Goal: Check status: Check status

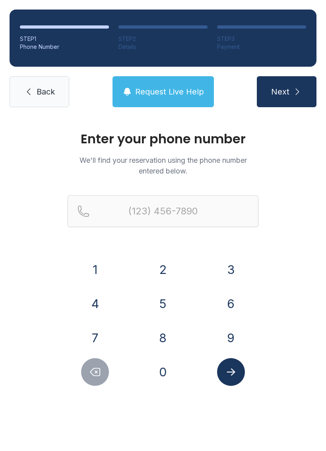
click at [164, 268] on button "2" at bounding box center [163, 270] width 28 height 28
click at [230, 264] on button "3" at bounding box center [231, 270] width 28 height 28
click at [228, 340] on button "9" at bounding box center [231, 338] width 28 height 28
click at [227, 339] on button "9" at bounding box center [231, 338] width 28 height 28
click at [164, 261] on button "2" at bounding box center [163, 270] width 28 height 28
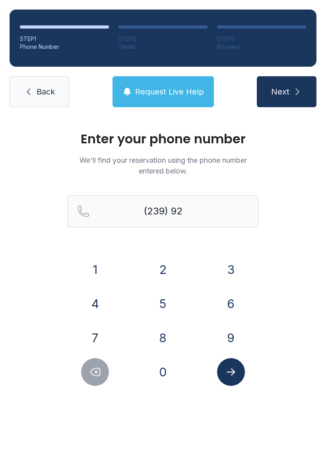
click at [162, 362] on button "0" at bounding box center [163, 372] width 28 height 28
click at [95, 268] on button "1" at bounding box center [95, 270] width 28 height 28
click at [226, 298] on button "6" at bounding box center [231, 304] width 28 height 28
click at [160, 335] on button "8" at bounding box center [163, 338] width 28 height 28
click at [232, 341] on button "9" at bounding box center [231, 338] width 28 height 28
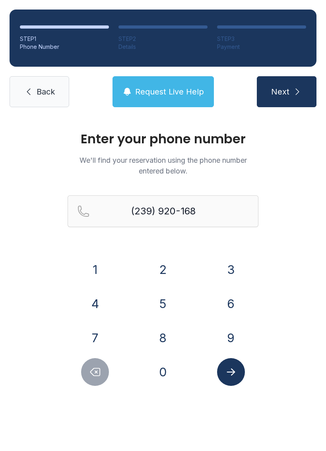
type input "[PHONE_NUMBER]"
click at [231, 363] on button "Submit lookup form" at bounding box center [231, 372] width 28 height 28
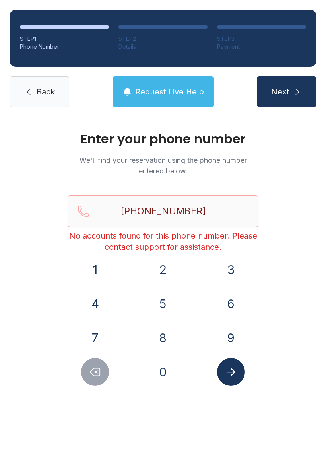
click at [48, 91] on span "Back" at bounding box center [46, 91] width 18 height 11
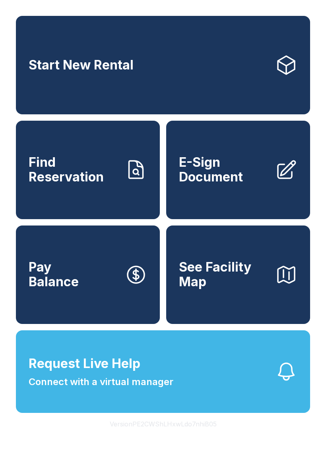
click at [218, 88] on link "Start New Rental" at bounding box center [163, 65] width 294 height 98
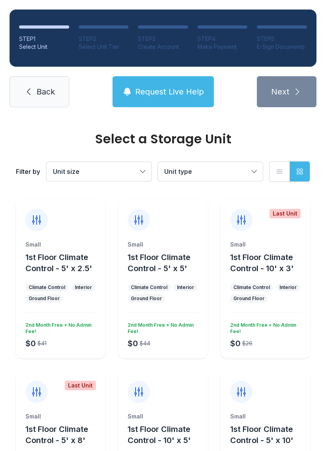
click at [54, 92] on span "Back" at bounding box center [46, 91] width 18 height 11
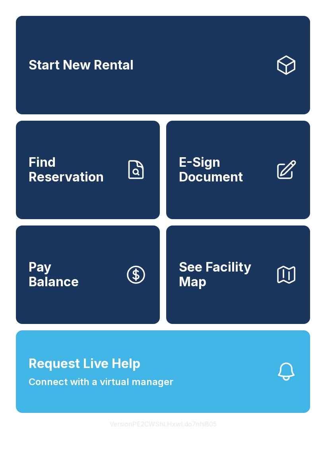
click at [115, 151] on link "Find Reservation" at bounding box center [88, 170] width 144 height 98
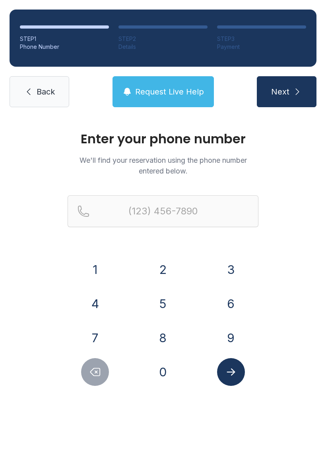
click at [282, 82] on button "Next" at bounding box center [287, 91] width 60 height 31
click at [159, 261] on button "2" at bounding box center [163, 270] width 28 height 28
click at [225, 258] on button "3" at bounding box center [231, 270] width 28 height 28
click at [224, 337] on button "9" at bounding box center [231, 338] width 28 height 28
click at [224, 336] on button "9" at bounding box center [231, 338] width 28 height 28
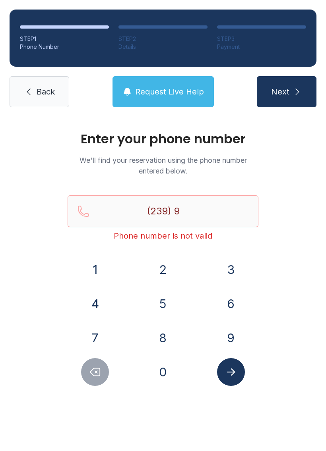
click at [159, 270] on button "2" at bounding box center [163, 270] width 28 height 28
click at [159, 361] on button "0" at bounding box center [163, 372] width 28 height 28
click at [97, 263] on button "1" at bounding box center [95, 270] width 28 height 28
click at [232, 299] on button "6" at bounding box center [231, 304] width 28 height 28
click at [160, 340] on button "8" at bounding box center [163, 338] width 28 height 28
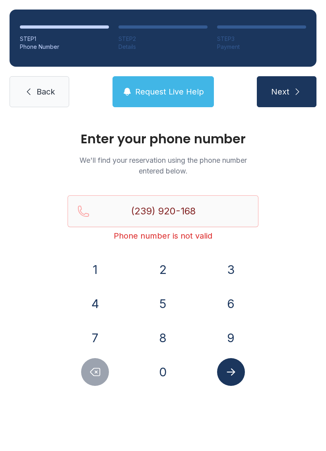
click at [228, 340] on button "9" at bounding box center [231, 338] width 28 height 28
type input "[PHONE_NUMBER]"
click at [227, 376] on icon "Submit lookup form" at bounding box center [231, 372] width 12 height 12
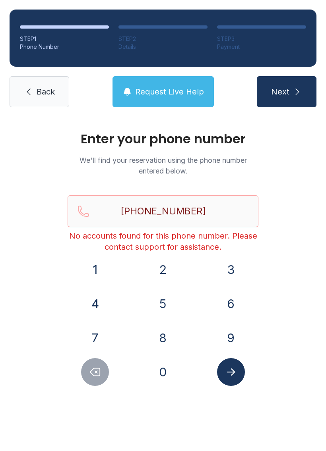
click at [43, 95] on span "Back" at bounding box center [46, 91] width 18 height 11
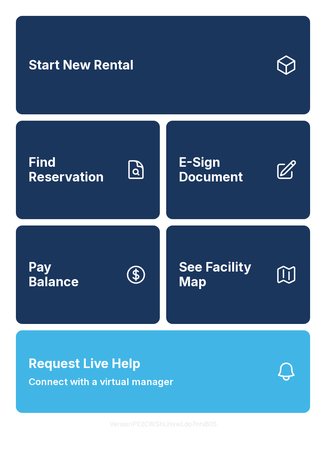
click at [48, 183] on span "Find Reservation" at bounding box center [74, 169] width 90 height 29
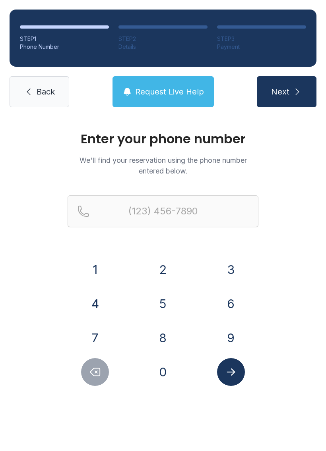
click at [42, 91] on span "Back" at bounding box center [46, 91] width 18 height 11
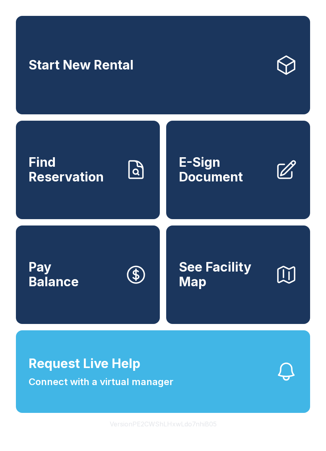
click at [97, 305] on link "Pay Balance" at bounding box center [88, 275] width 144 height 98
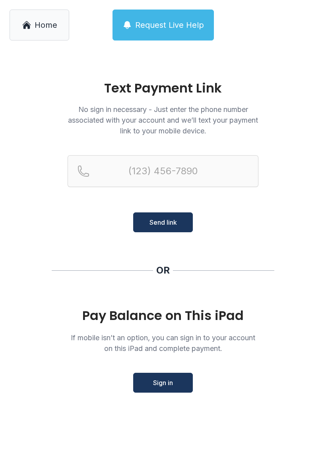
click at [46, 21] on span "Home" at bounding box center [46, 24] width 23 height 11
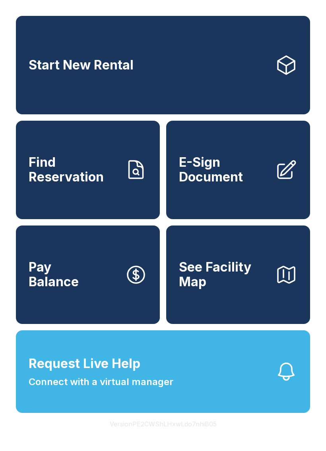
click at [268, 177] on link "E-Sign Document" at bounding box center [238, 170] width 144 height 98
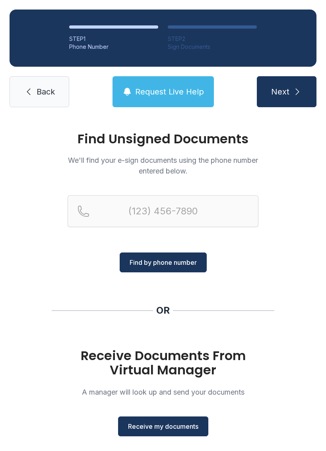
click at [42, 90] on span "Back" at bounding box center [46, 91] width 18 height 11
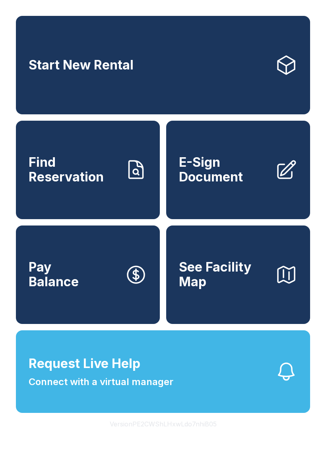
click at [113, 199] on link "Find Reservation" at bounding box center [88, 170] width 144 height 98
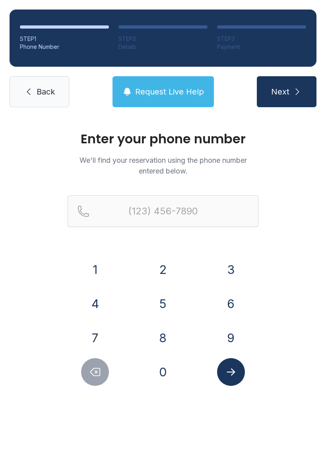
click at [286, 90] on span "Next" at bounding box center [280, 91] width 18 height 11
type input "("
click at [295, 275] on div "Enter your phone number We'll find your reservation using the phone number ente…" at bounding box center [163, 267] width 326 height 301
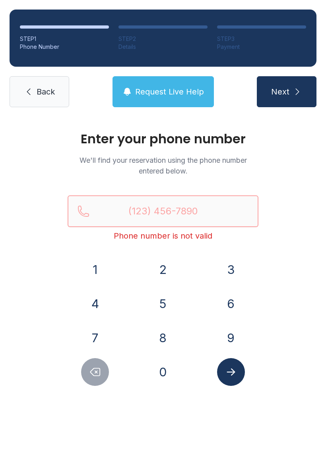
click at [208, 208] on input "Reservation phone number" at bounding box center [163, 211] width 191 height 32
click at [160, 265] on button "2" at bounding box center [163, 270] width 28 height 28
click at [221, 261] on button "3" at bounding box center [231, 270] width 28 height 28
click at [229, 329] on button "9" at bounding box center [231, 338] width 28 height 28
click at [234, 331] on button "9" at bounding box center [231, 338] width 28 height 28
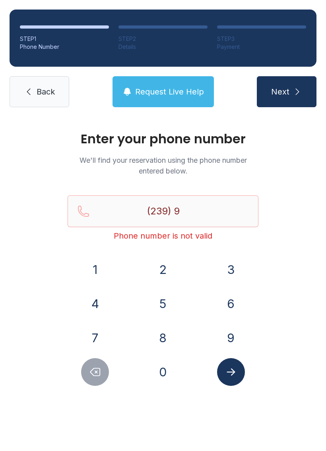
click at [166, 259] on button "2" at bounding box center [163, 270] width 28 height 28
click at [167, 365] on button "0" at bounding box center [163, 372] width 28 height 28
click at [97, 267] on button "1" at bounding box center [95, 270] width 28 height 28
click at [230, 301] on button "6" at bounding box center [231, 304] width 28 height 28
click at [166, 333] on button "8" at bounding box center [163, 338] width 28 height 28
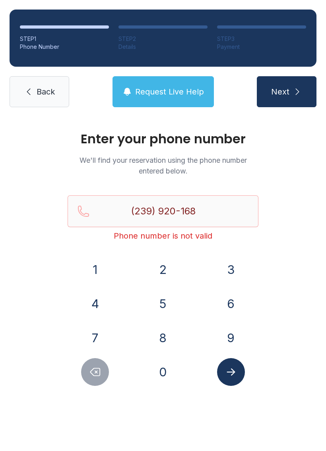
click at [224, 340] on button "9" at bounding box center [231, 338] width 28 height 28
type input "[PHONE_NUMBER]"
click at [228, 377] on icon "Submit lookup form" at bounding box center [231, 372] width 12 height 12
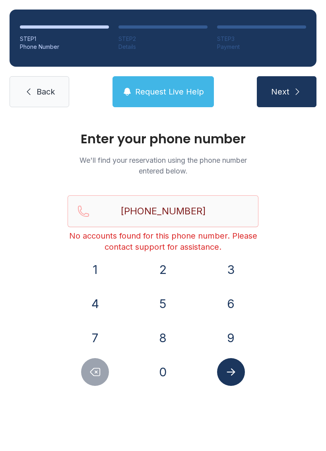
click at [230, 371] on icon "Submit lookup form" at bounding box center [231, 372] width 12 height 12
click at [231, 369] on icon "Submit lookup form" at bounding box center [230, 372] width 8 height 7
click at [51, 87] on span "Back" at bounding box center [46, 91] width 18 height 11
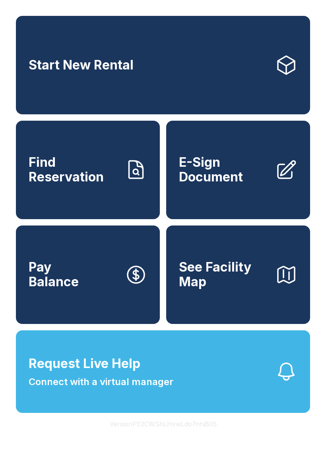
click at [87, 176] on span "Find Reservation" at bounding box center [74, 169] width 90 height 29
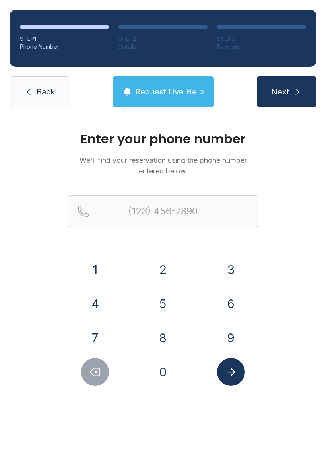
click at [43, 94] on span "Back" at bounding box center [46, 91] width 18 height 11
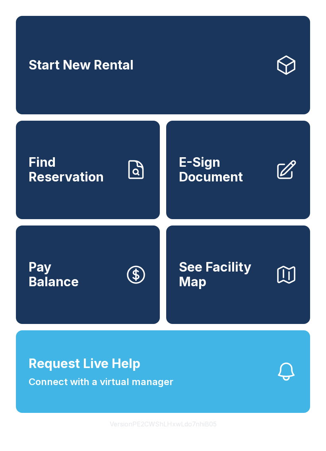
click at [91, 184] on span "Find Reservation" at bounding box center [74, 169] width 90 height 29
